Goal: Task Accomplishment & Management: Complete application form

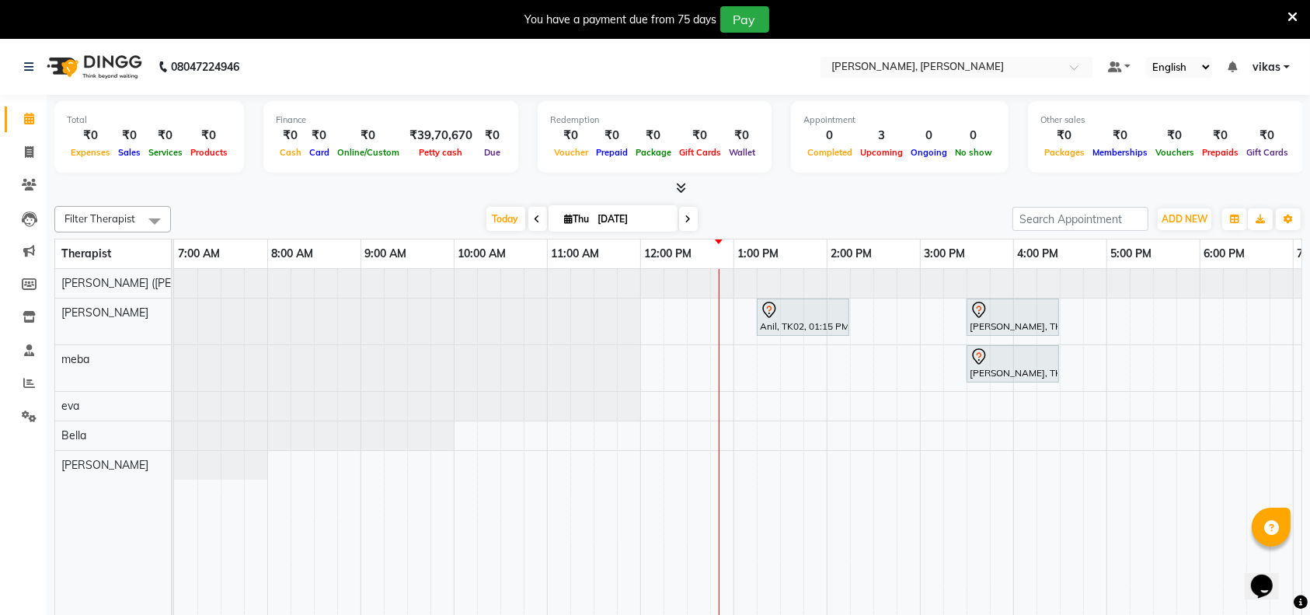
click at [1290, 17] on icon at bounding box center [1293, 17] width 10 height 14
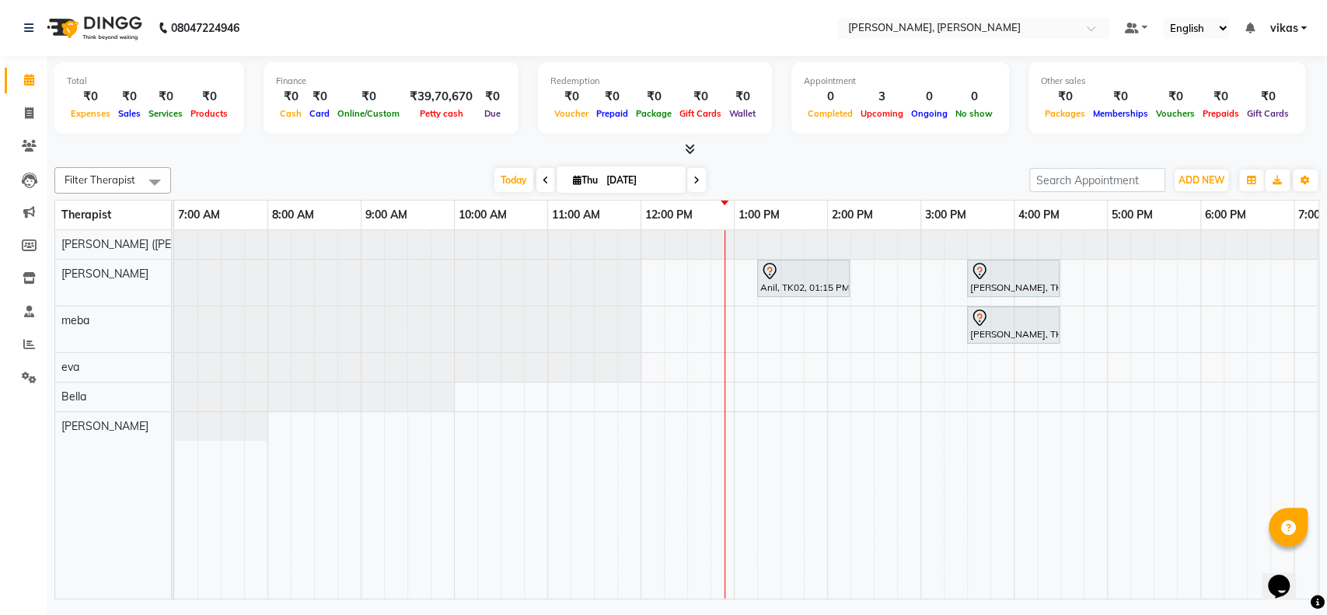
click at [1107, 269] on div "Anil, TK02, 01:15 PM-02:15 PM, Swedish De-Stress - 60 Mins Harsh Sharma, TK01, …" at bounding box center [920, 414] width 1492 height 368
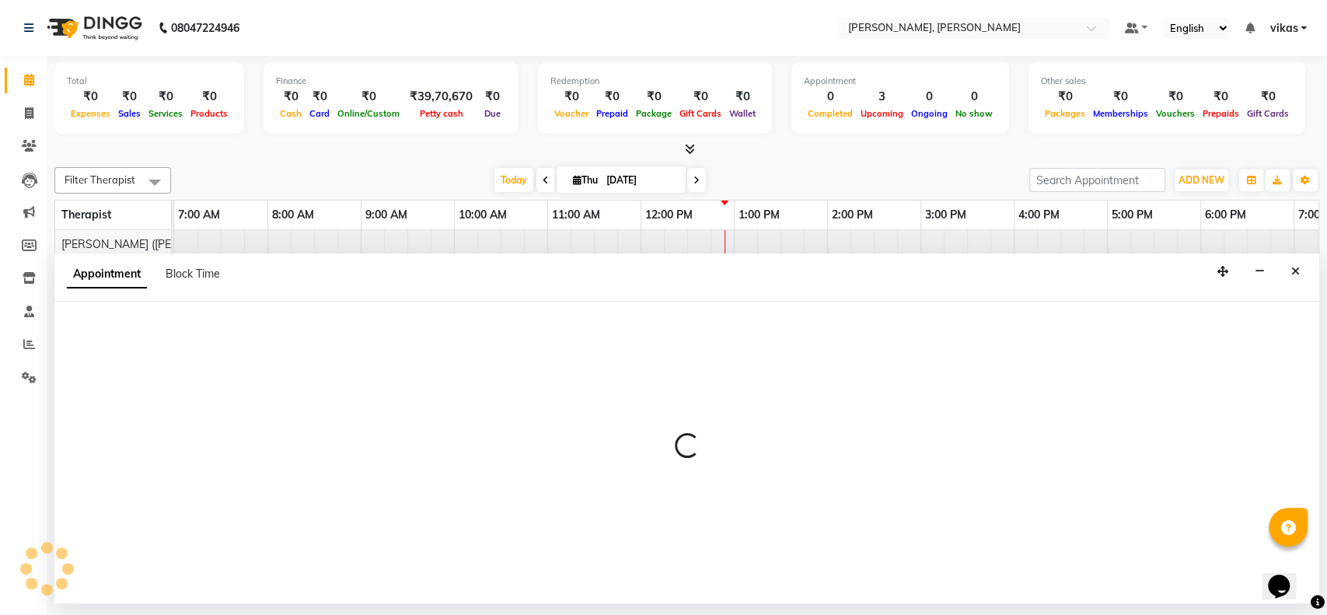
select select "62270"
select select "1020"
select select "tentative"
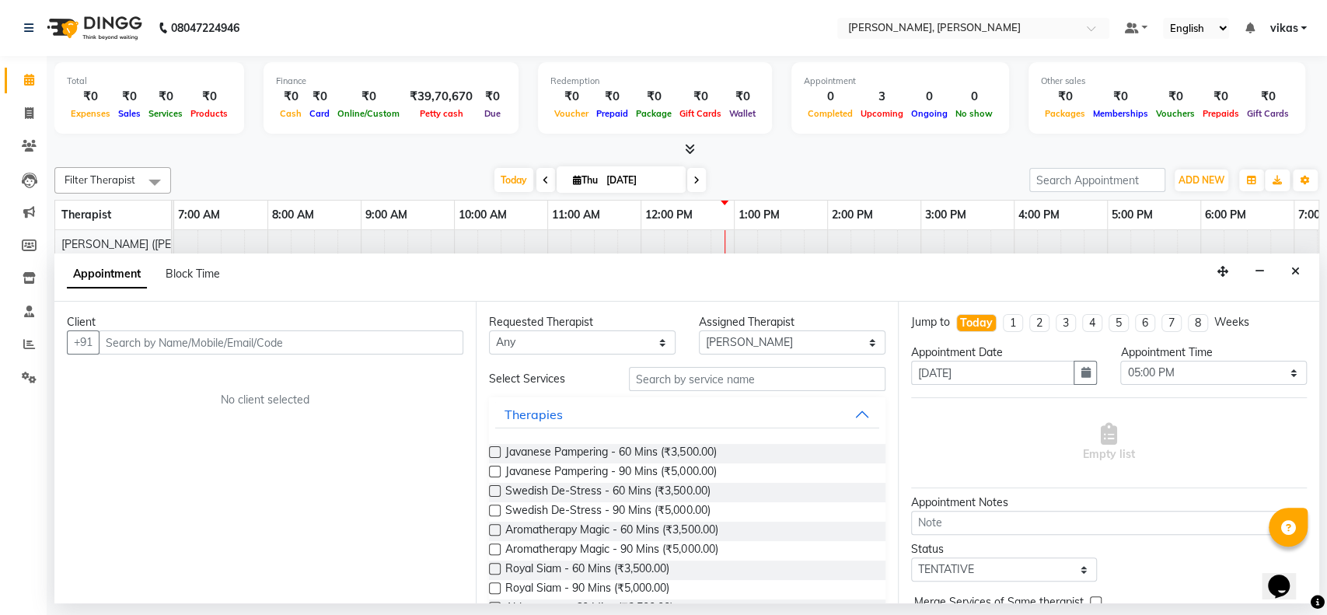
click at [259, 344] on input "text" at bounding box center [281, 342] width 365 height 24
type input "Javri"
click at [424, 344] on span "Add Client" at bounding box center [431, 342] width 52 height 14
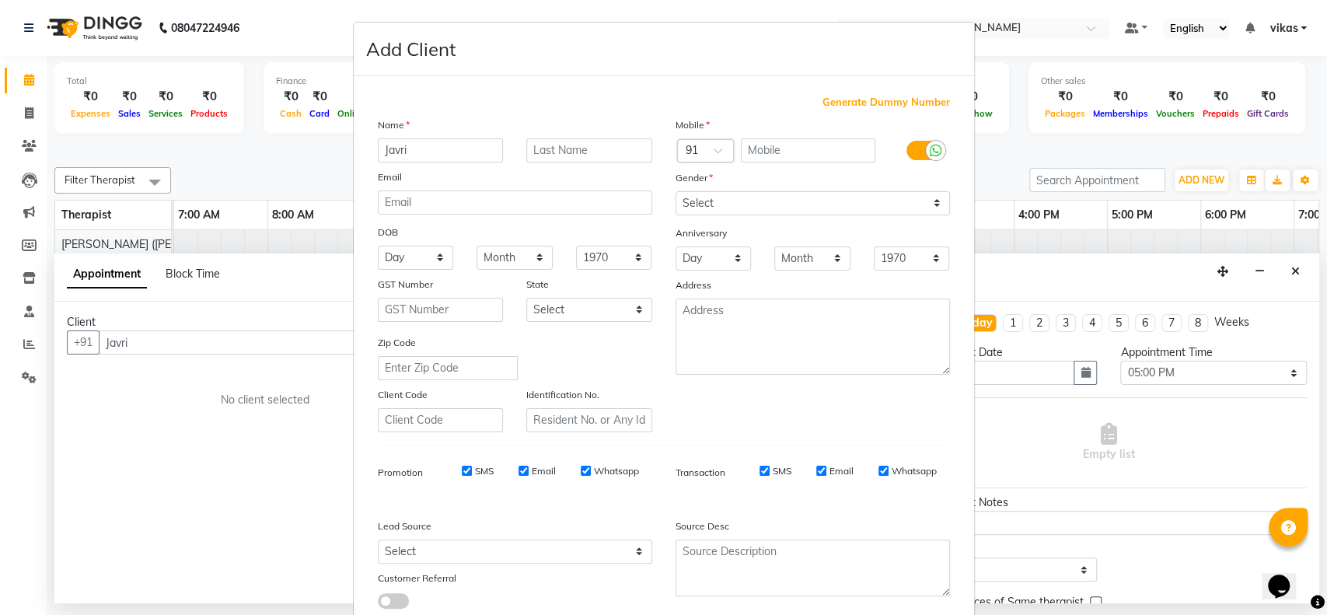
click at [866, 105] on span "Generate Dummy Number" at bounding box center [885, 103] width 127 height 16
type input "1278300000010"
checkbox input "false"
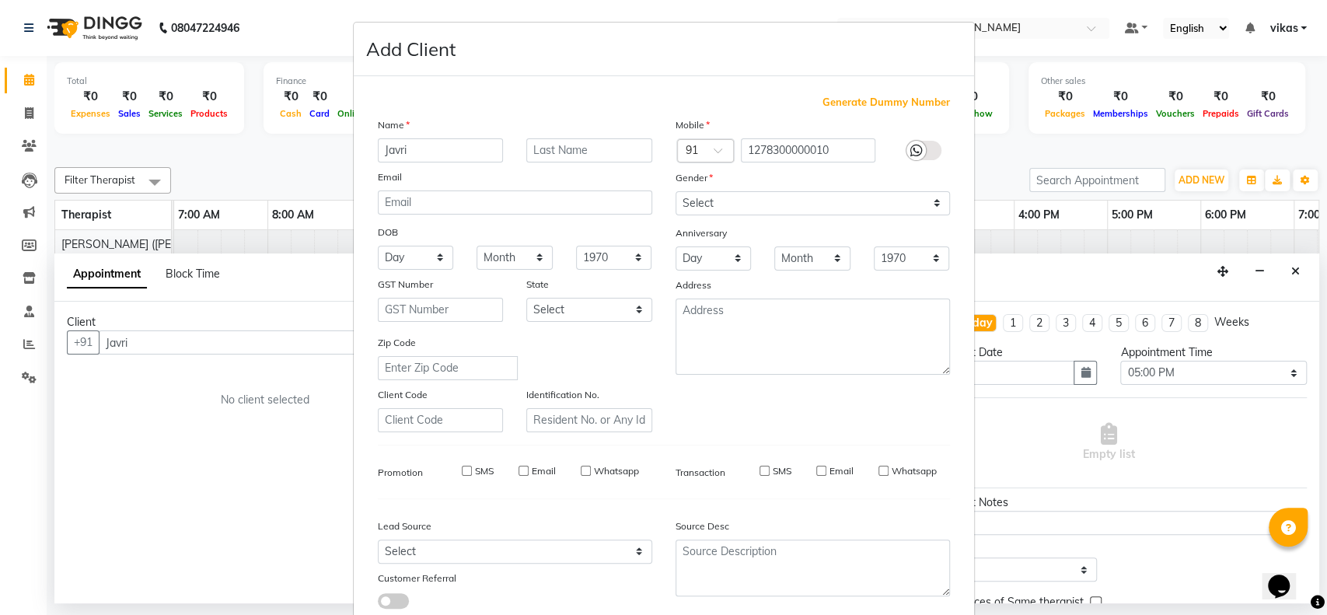
checkbox input "false"
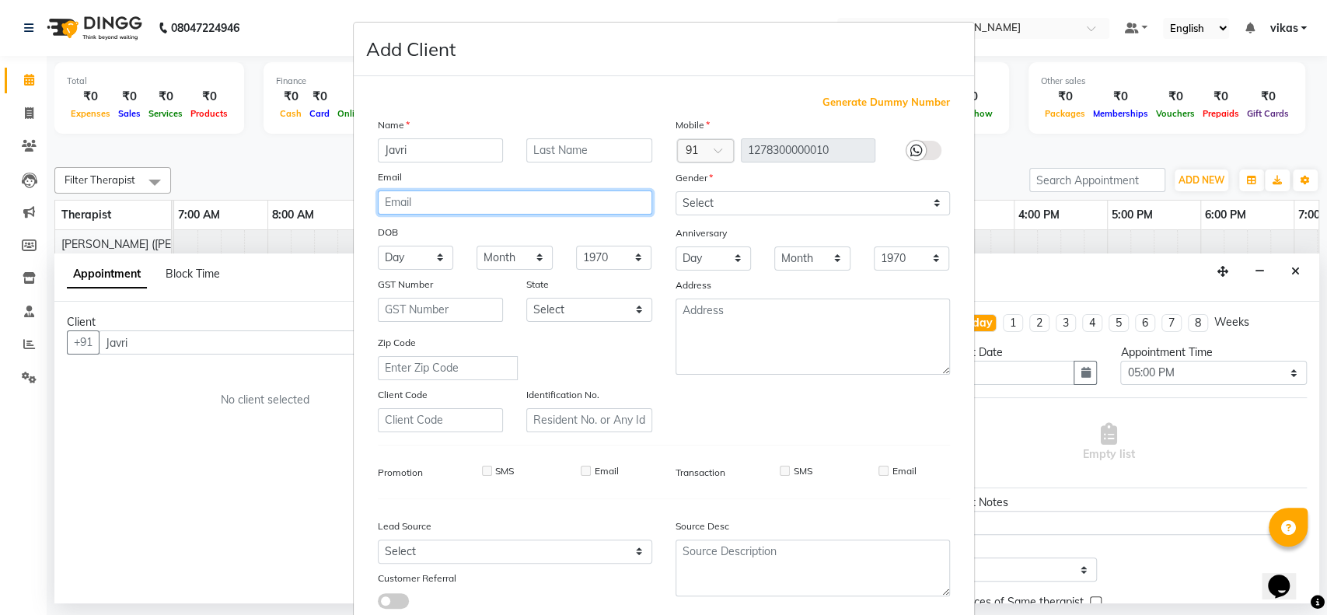
click at [423, 205] on input "email" at bounding box center [515, 202] width 274 height 24
type input "i"
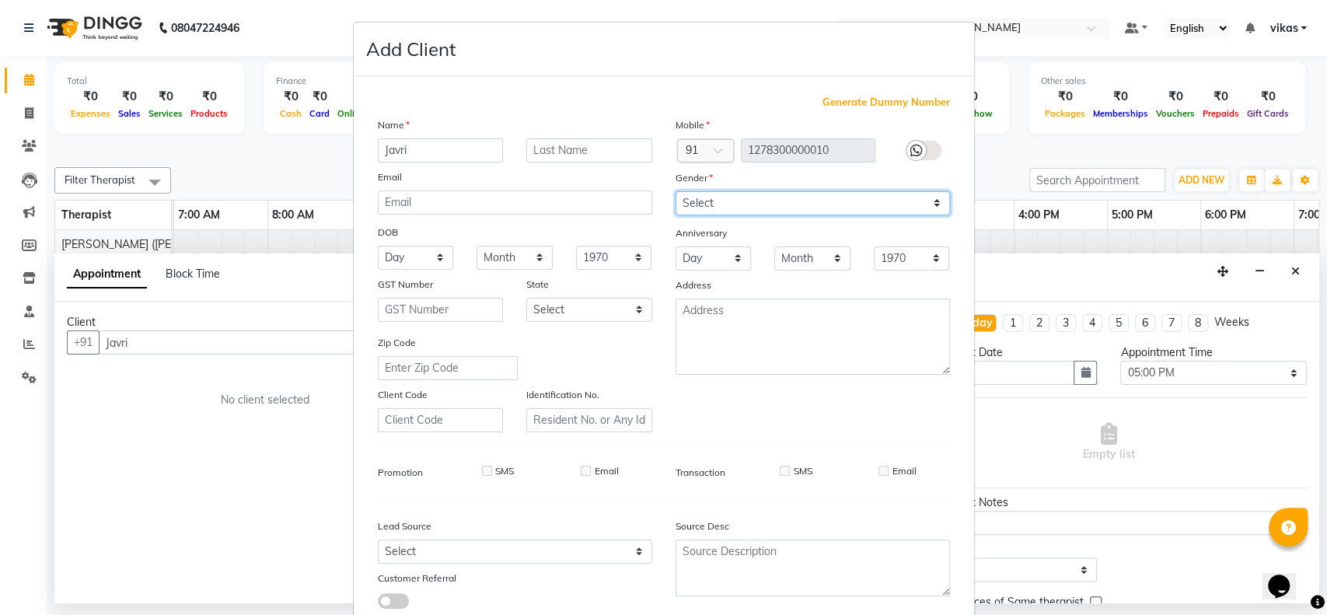
click at [683, 201] on select "Select Male Female Other Prefer Not To Say" at bounding box center [812, 203] width 274 height 24
select select "male"
click at [675, 191] on select "Select Male Female Other Prefer Not To Say" at bounding box center [812, 203] width 274 height 24
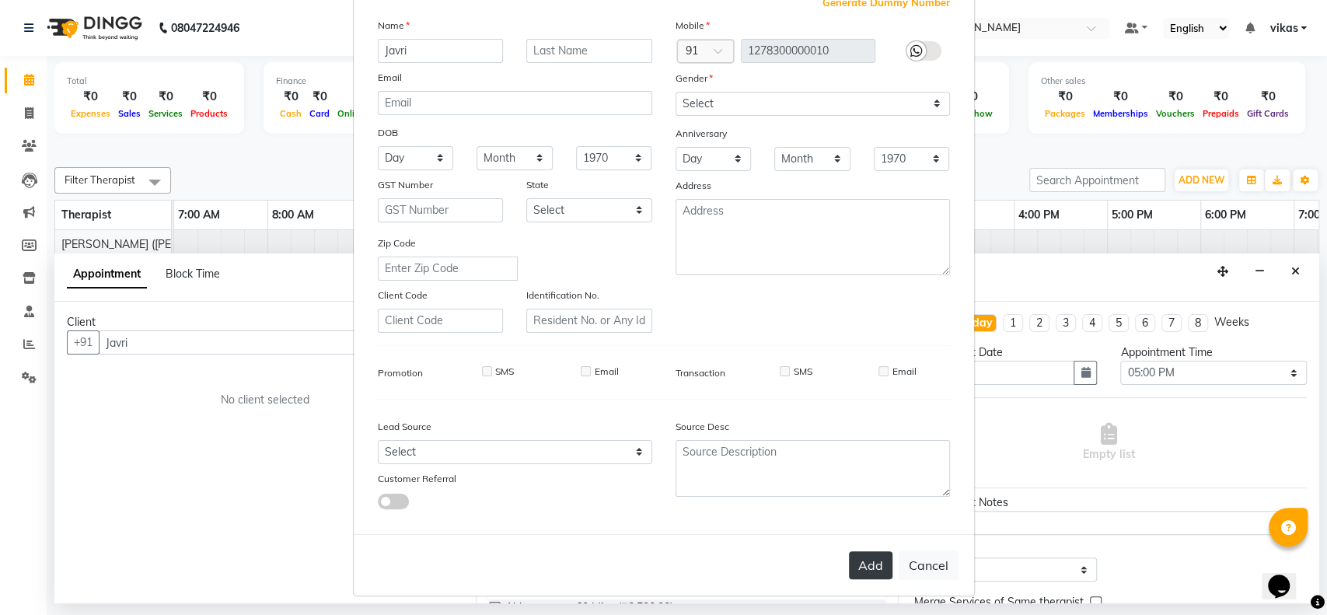
click at [864, 573] on button "Add" at bounding box center [871, 565] width 44 height 28
type input "1278300000010"
select select
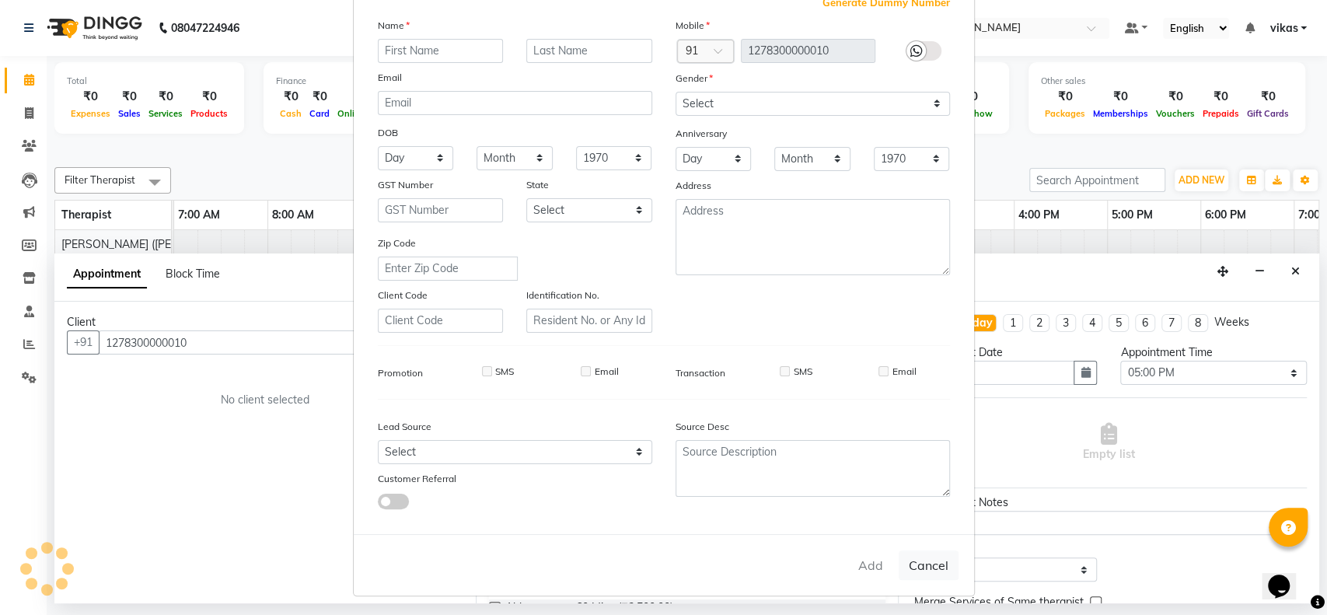
select select
checkbox input "false"
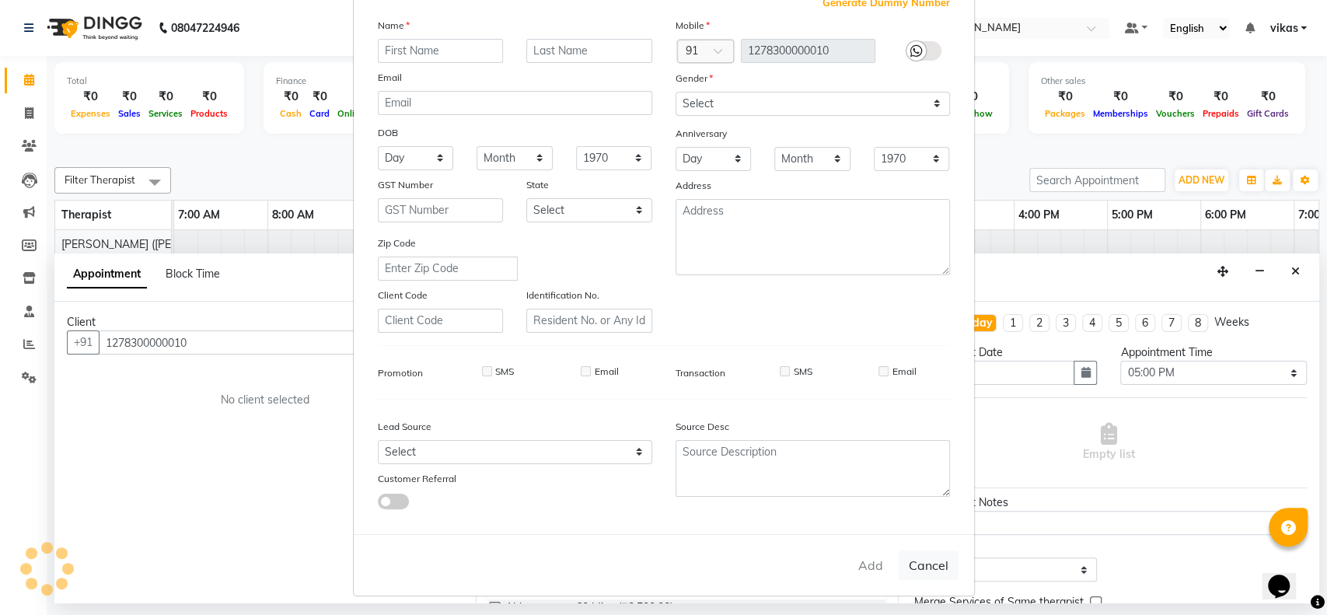
checkbox input "false"
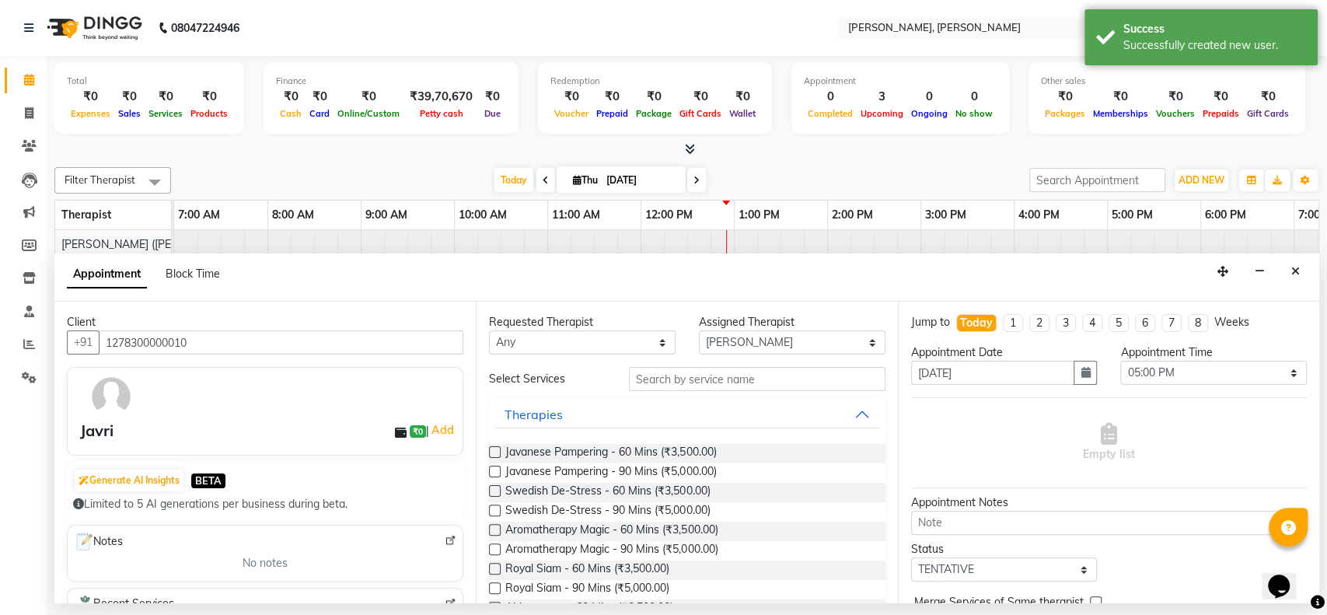
scroll to position [76, 0]
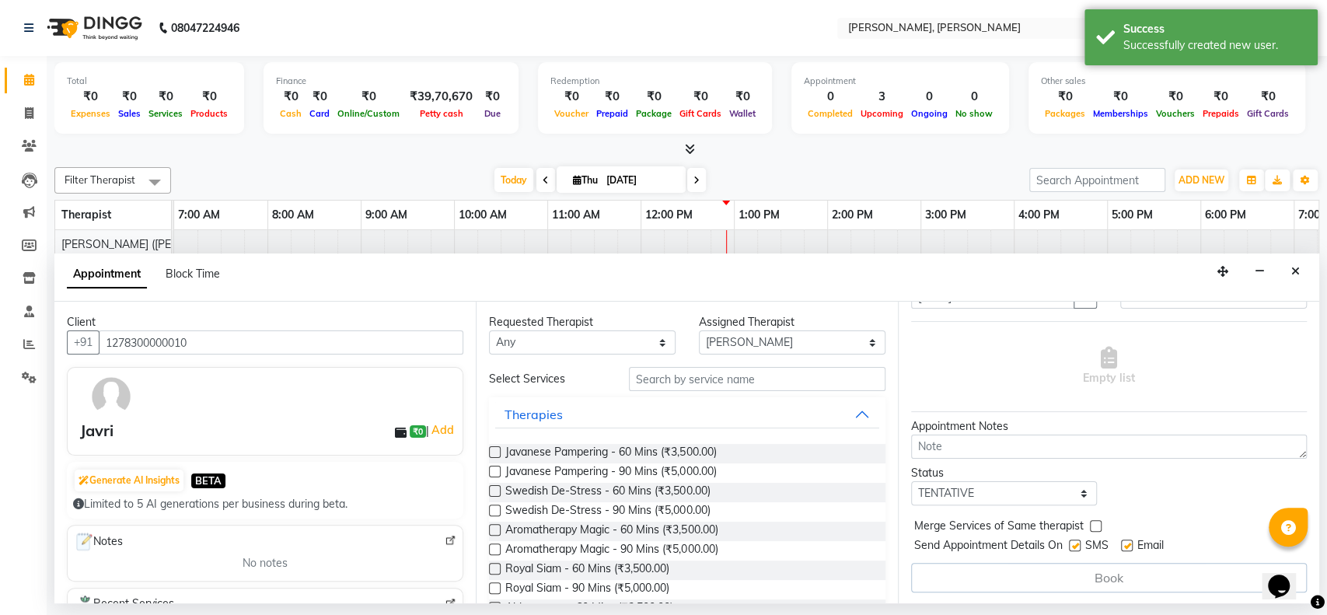
click at [493, 453] on label at bounding box center [495, 452] width 12 height 12
click at [493, 453] on input "checkbox" at bounding box center [494, 453] width 10 height 10
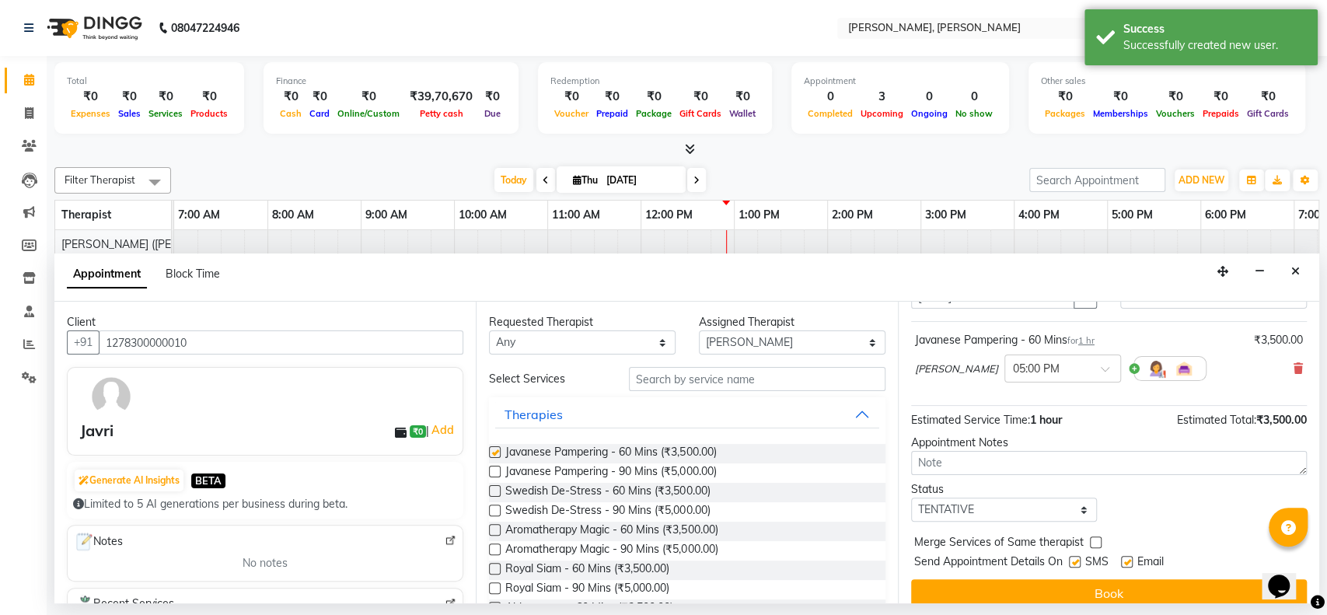
checkbox input "false"
click at [491, 467] on label at bounding box center [495, 472] width 12 height 12
click at [491, 468] on input "checkbox" at bounding box center [494, 473] width 10 height 10
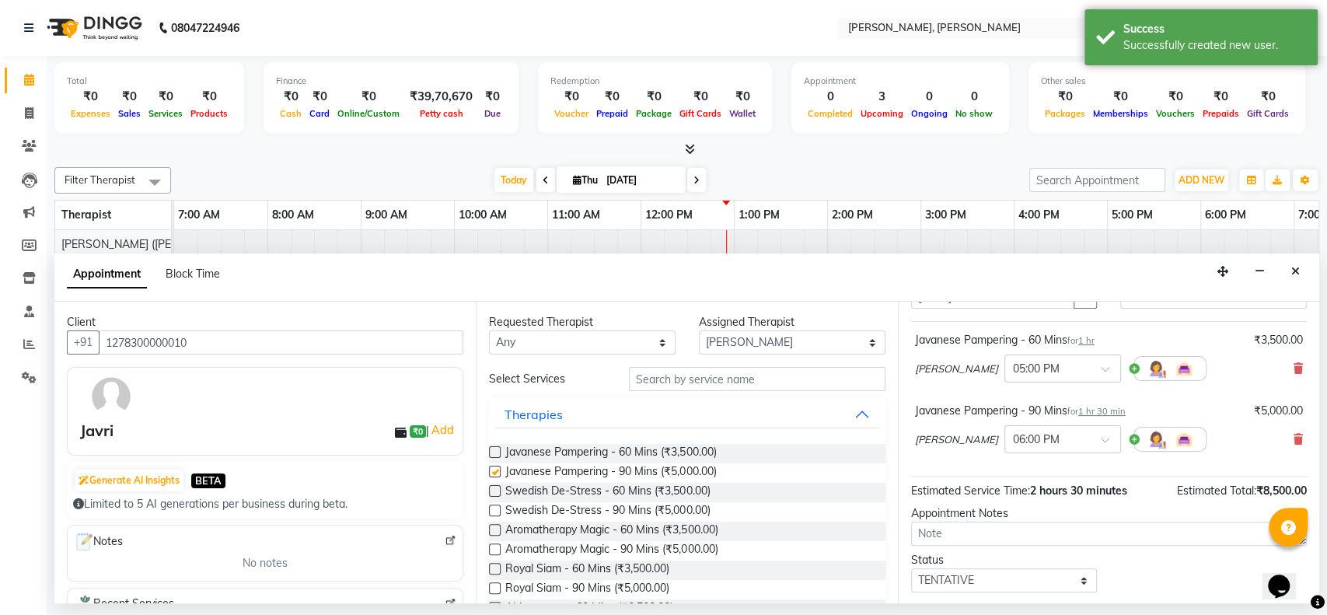
checkbox input "false"
click at [1275, 439] on div "lisa × 06:00 PM" at bounding box center [1109, 439] width 388 height 40
click at [1293, 438] on icon at bounding box center [1297, 439] width 9 height 11
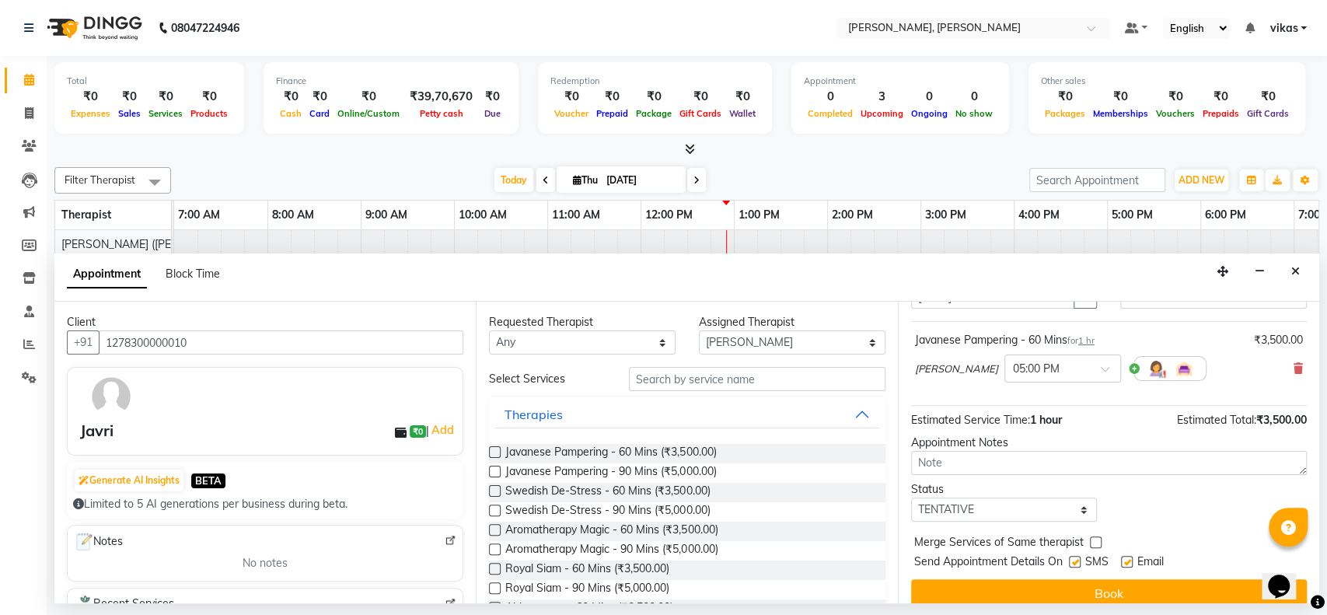
click at [499, 452] on label at bounding box center [495, 452] width 12 height 12
click at [499, 452] on input "checkbox" at bounding box center [494, 453] width 10 height 10
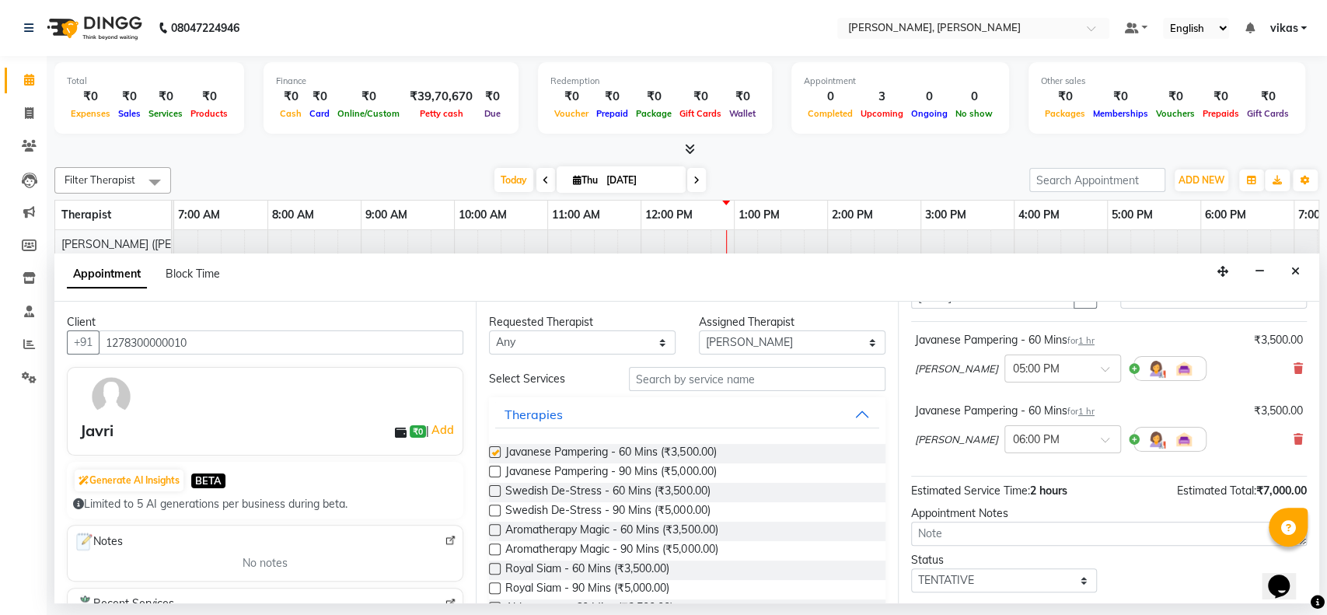
checkbox input "false"
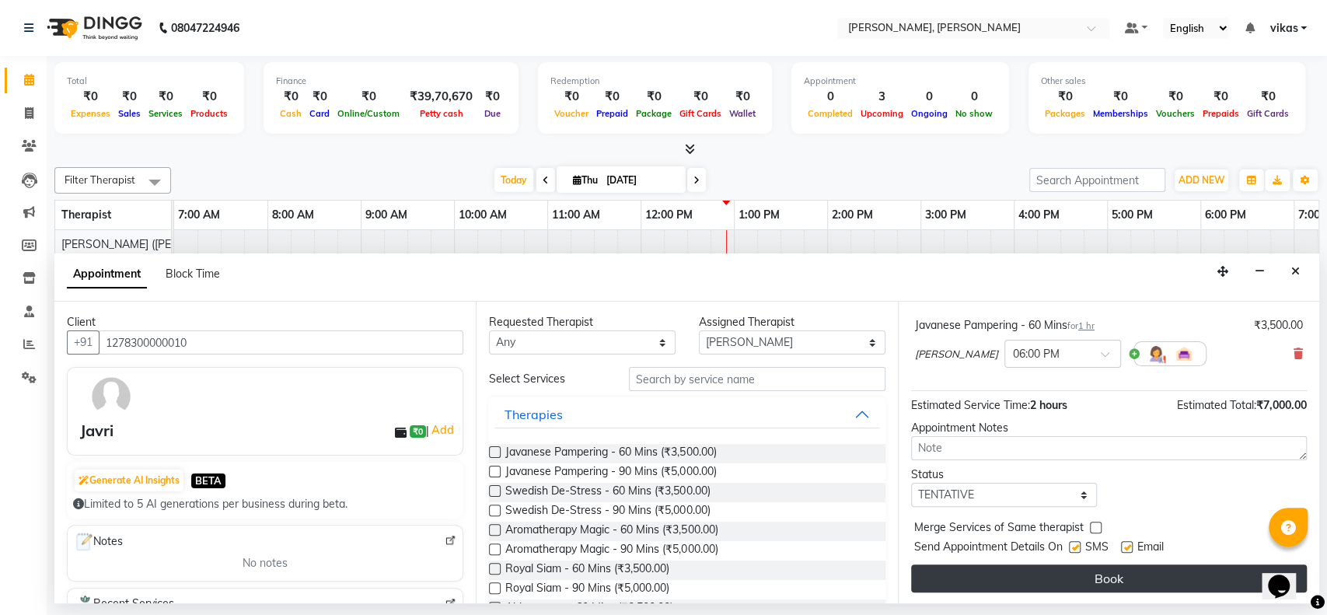
click at [1039, 569] on button "Book" at bounding box center [1109, 578] width 396 height 28
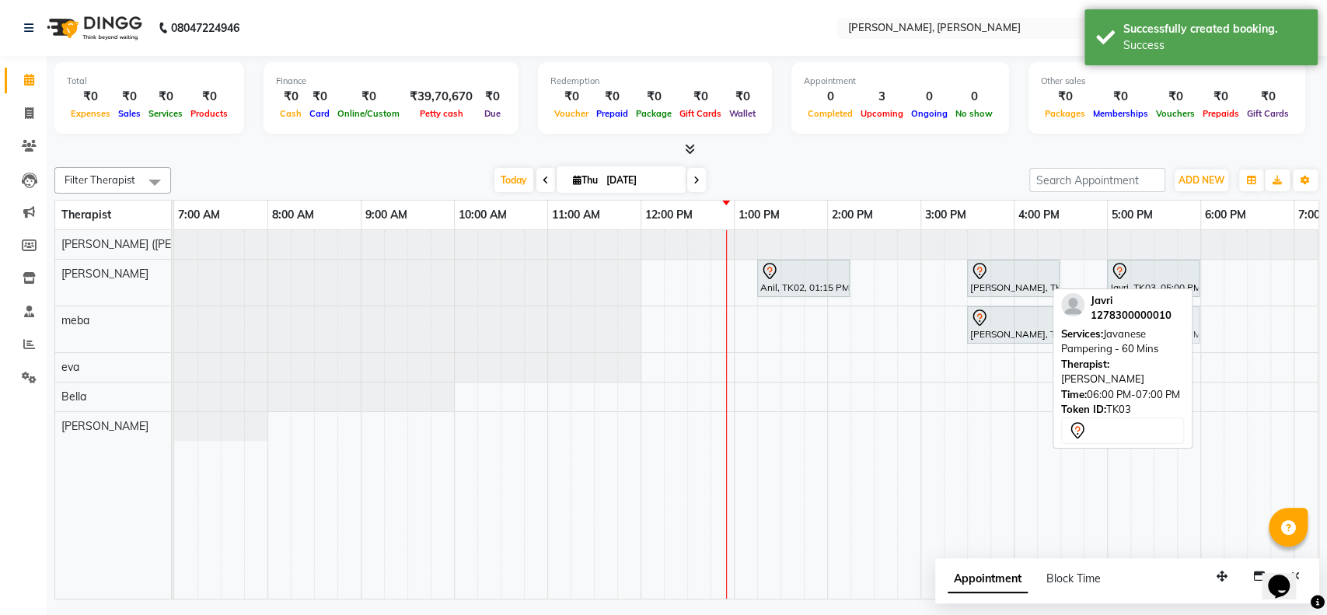
drag, startPoint x: 1240, startPoint y: 278, endPoint x: 1155, endPoint y: 321, distance: 94.9
click at [1155, 321] on div "Filter Therapist Select All Bella Eli eva lisa meba monika (simi) Today Thu 04-…" at bounding box center [686, 380] width 1265 height 438
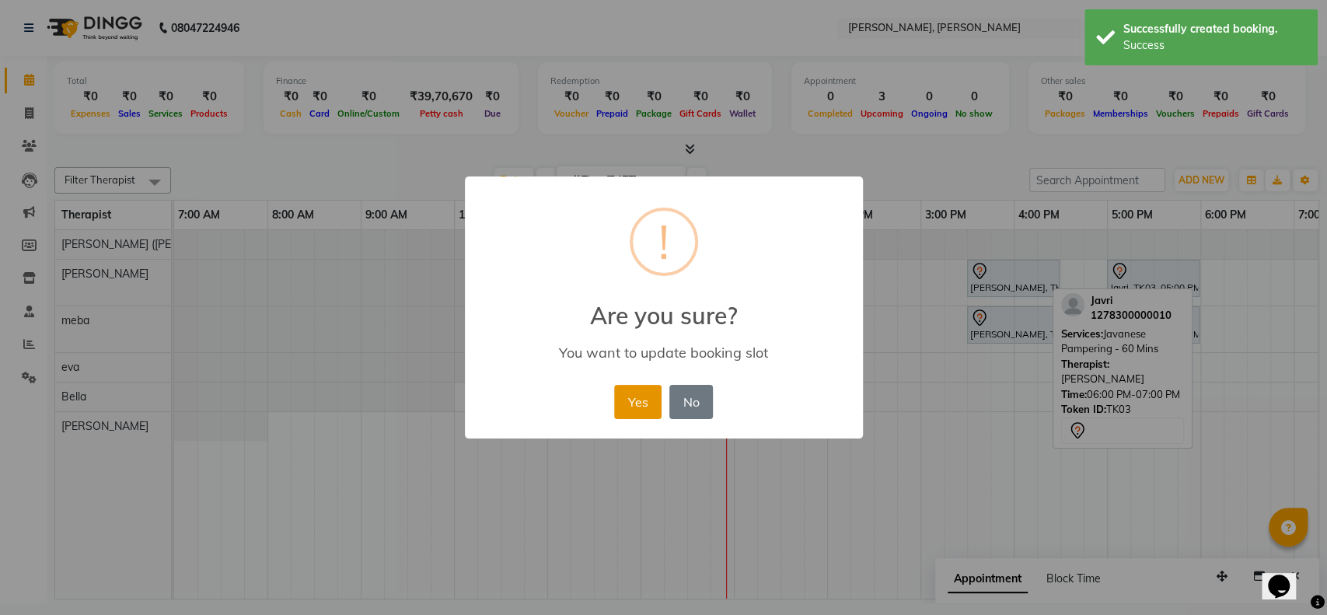
click at [614, 395] on button "Yes" at bounding box center [637, 402] width 47 height 34
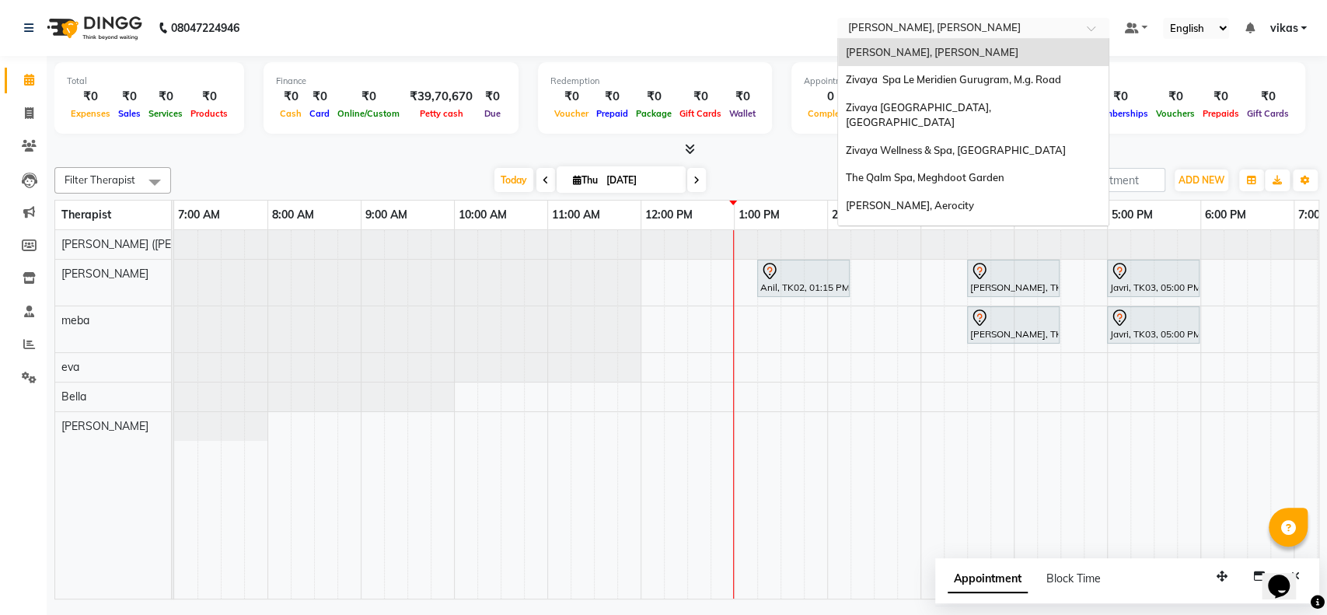
click at [952, 34] on input "text" at bounding box center [957, 30] width 225 height 16
click at [933, 169] on div "The Qalm Spa, Meghdoot Garden" at bounding box center [973, 178] width 270 height 28
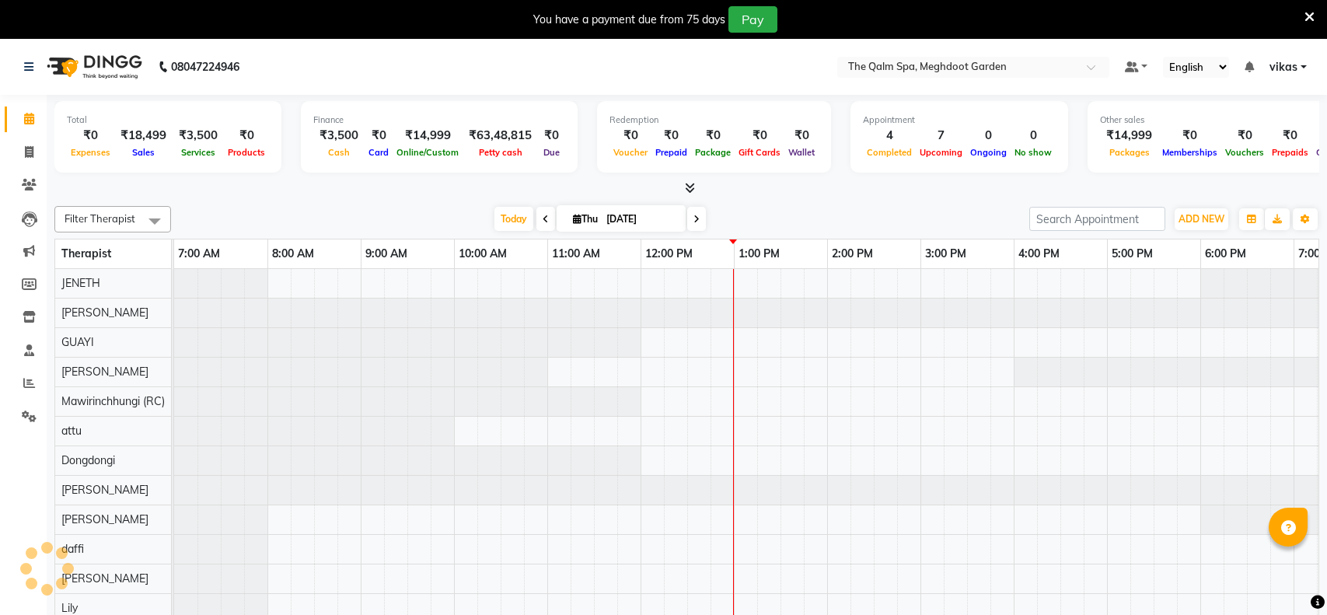
click at [1304, 13] on icon at bounding box center [1309, 17] width 10 height 14
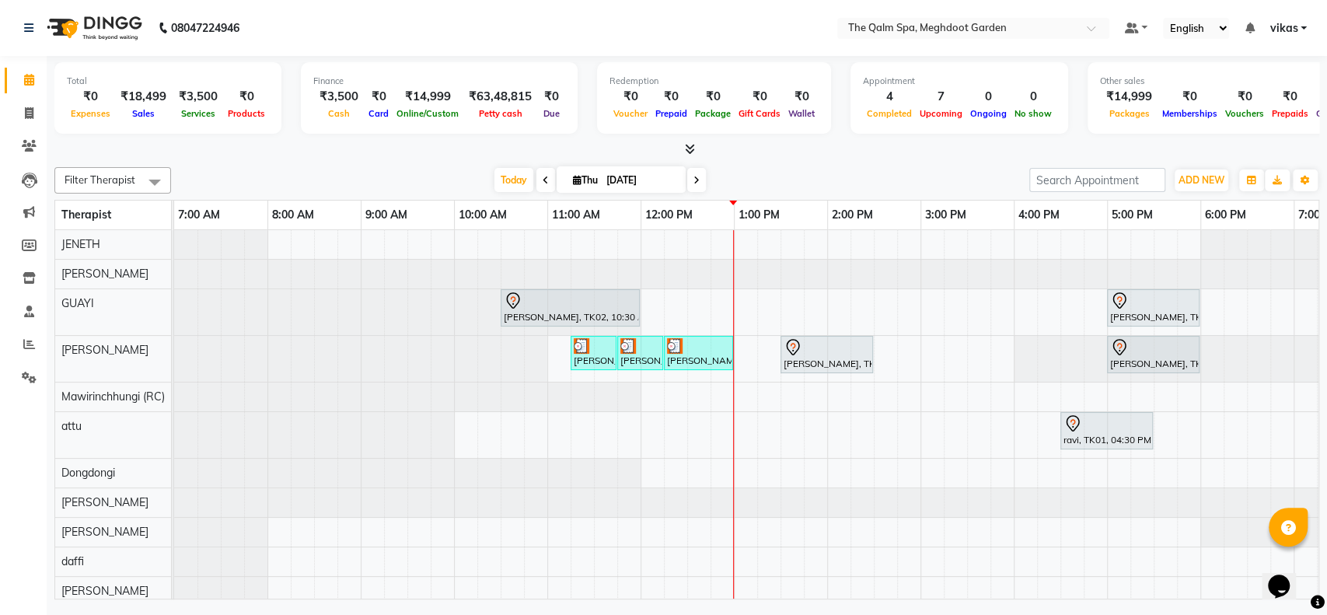
click at [543, 177] on icon at bounding box center [546, 180] width 6 height 9
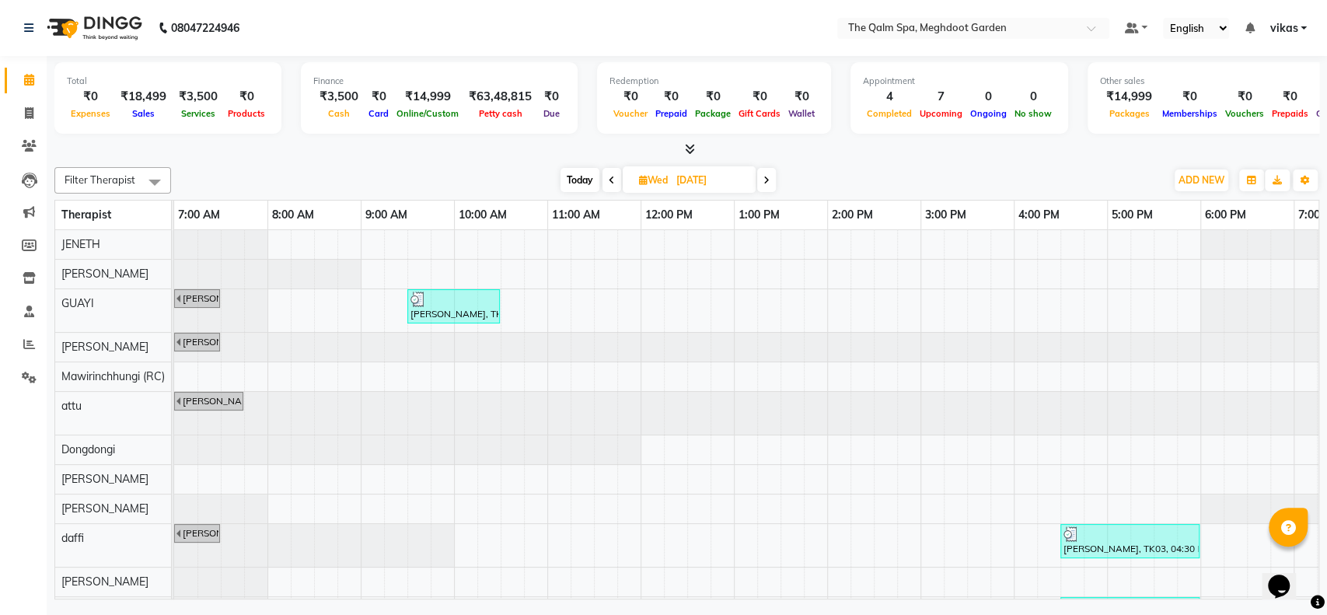
click at [568, 169] on span "Today" at bounding box center [579, 180] width 39 height 24
type input "[DATE]"
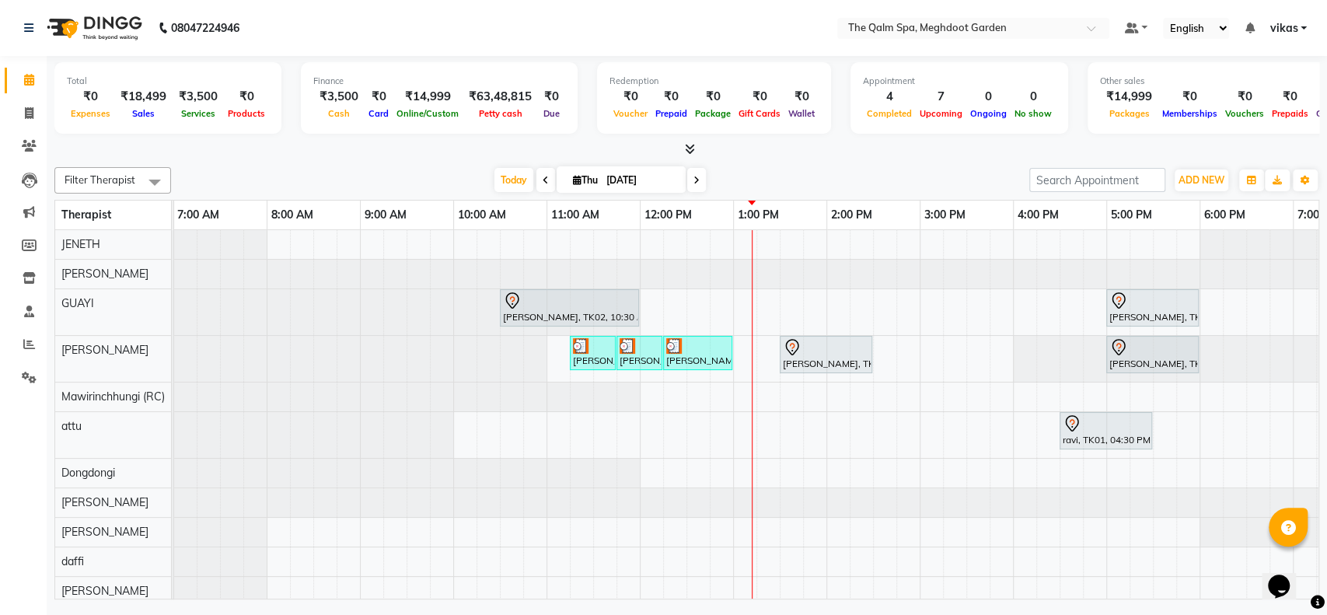
scroll to position [0, 37]
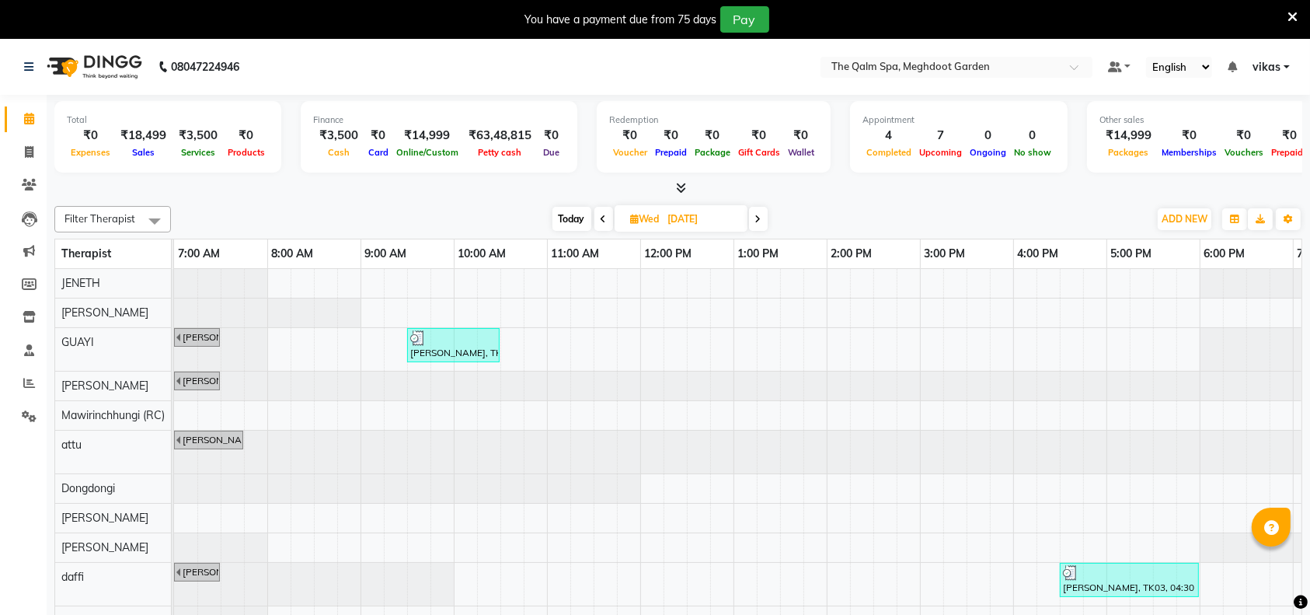
click at [1289, 13] on icon at bounding box center [1293, 17] width 10 height 14
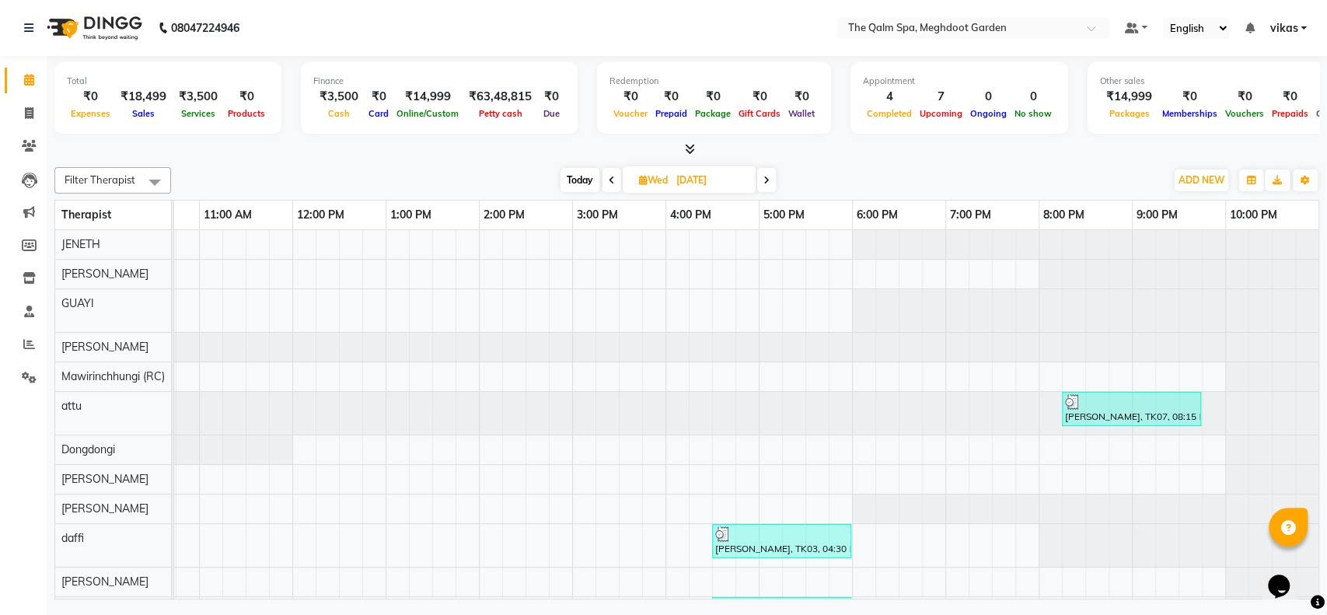
click at [574, 185] on span "Today" at bounding box center [579, 180] width 39 height 24
type input "[DATE]"
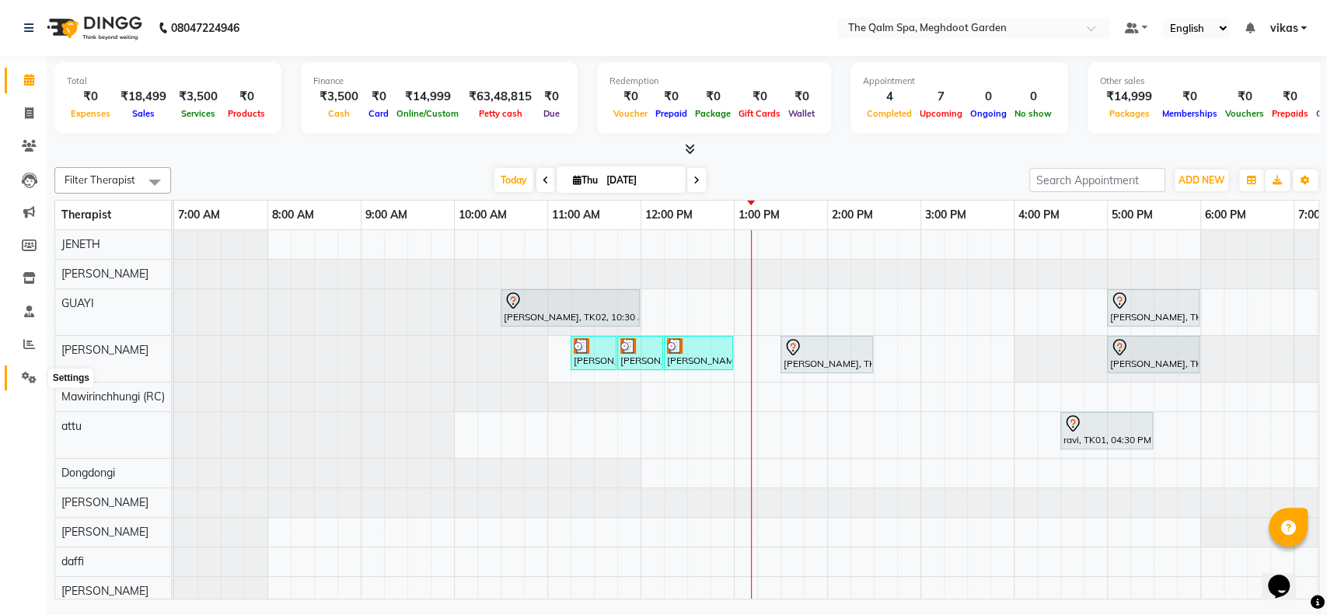
click at [33, 376] on icon at bounding box center [29, 378] width 15 height 12
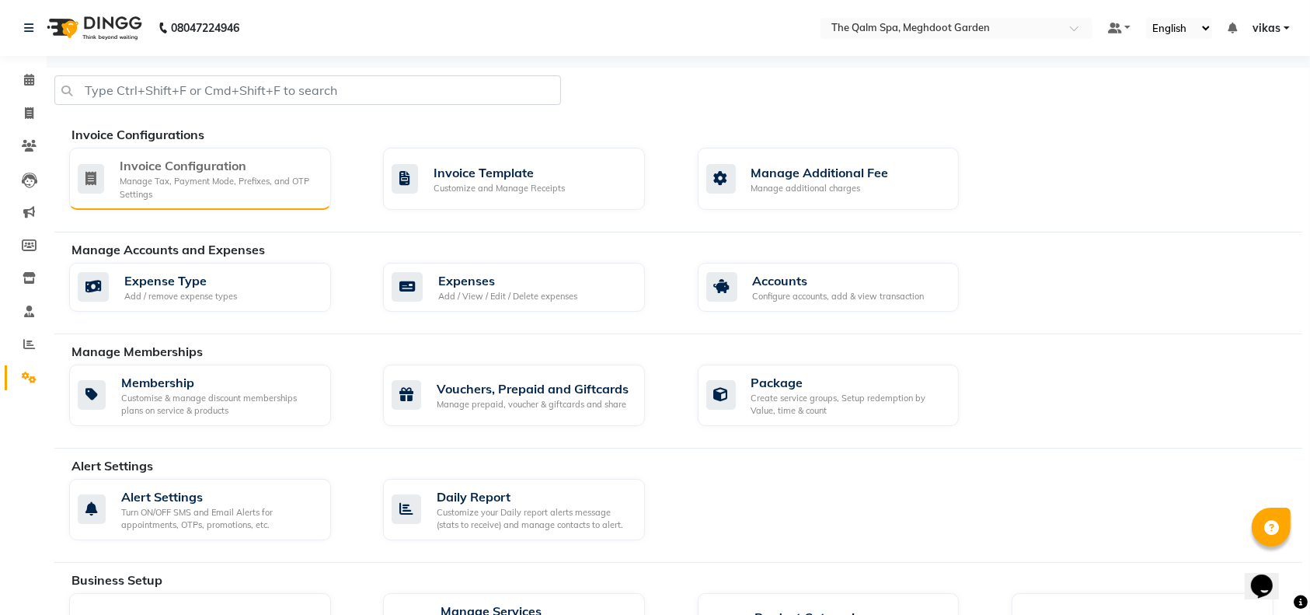
click at [155, 167] on div "Invoice Configuration" at bounding box center [219, 165] width 199 height 19
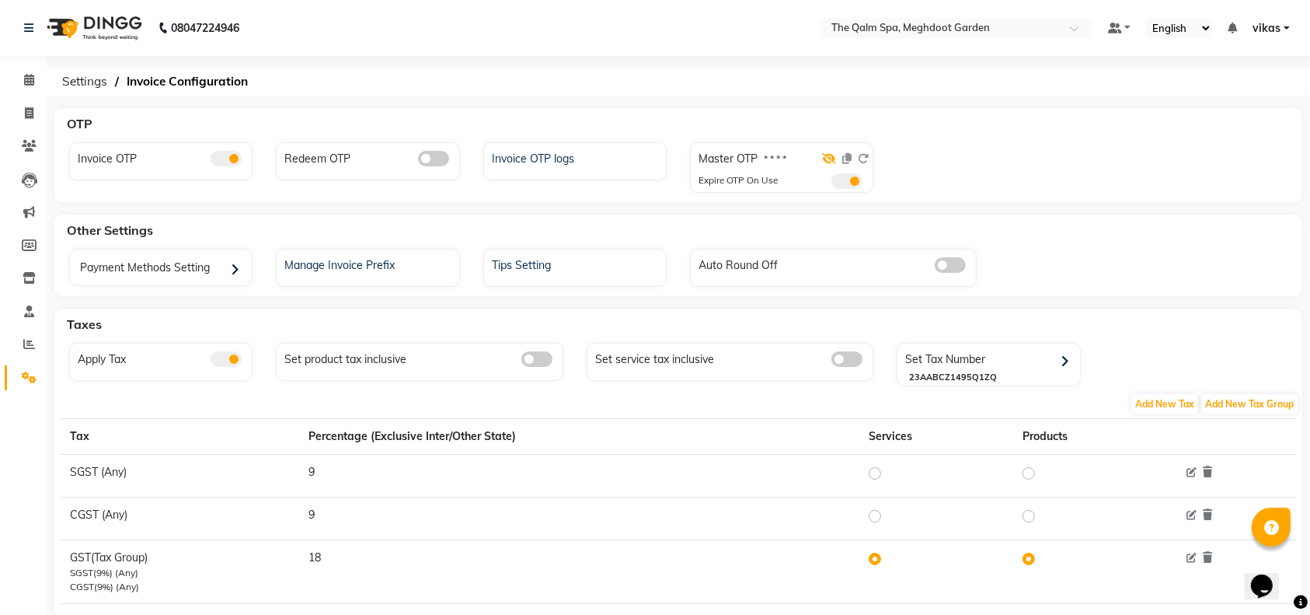
click at [838, 159] on div at bounding box center [845, 162] width 47 height 23
click at [832, 159] on icon at bounding box center [829, 158] width 14 height 11
click at [866, 153] on icon at bounding box center [863, 158] width 11 height 11
